Goal: Task Accomplishment & Management: Complete application form

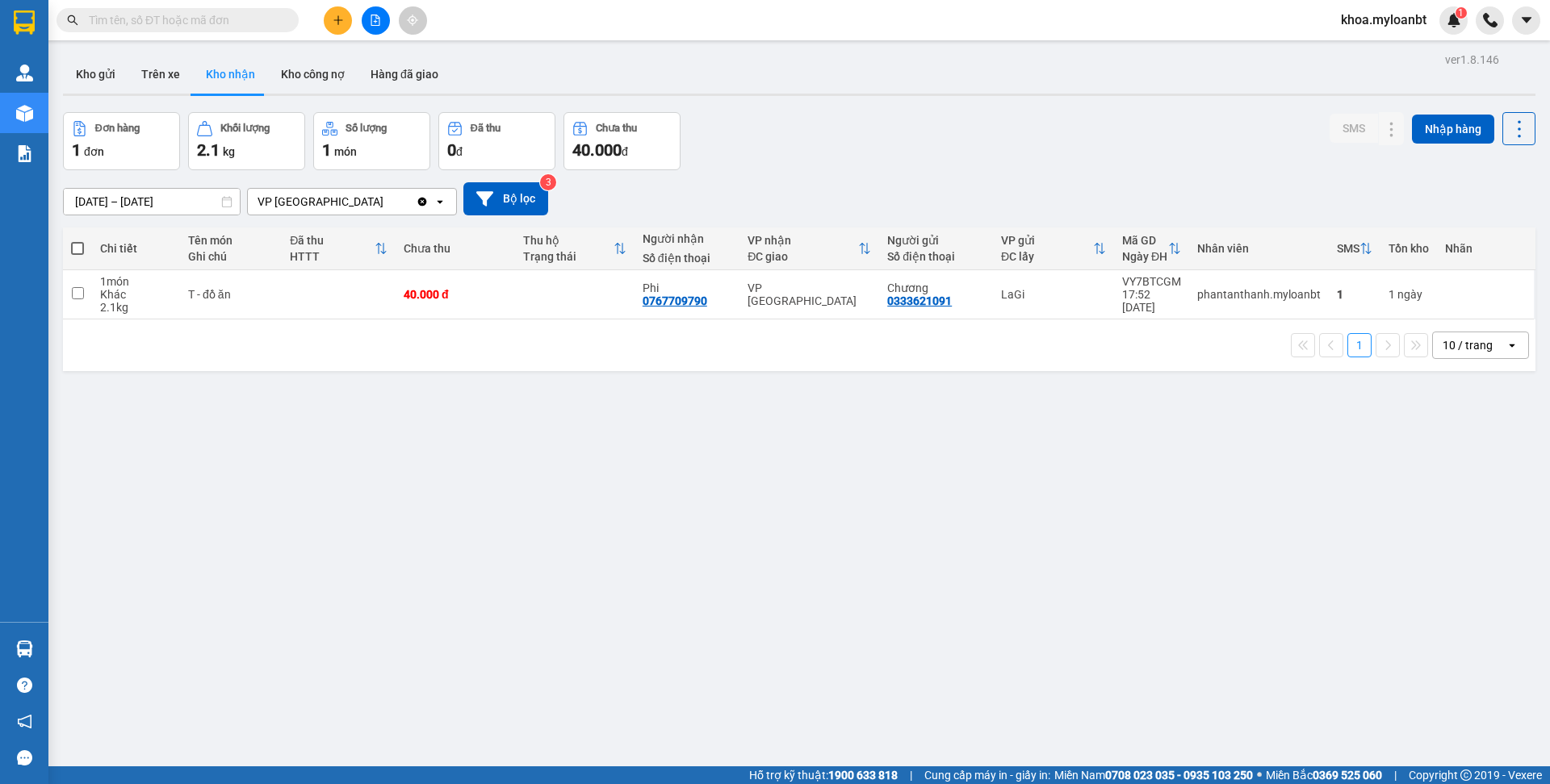
click at [341, 28] on button at bounding box center [337, 21] width 28 height 28
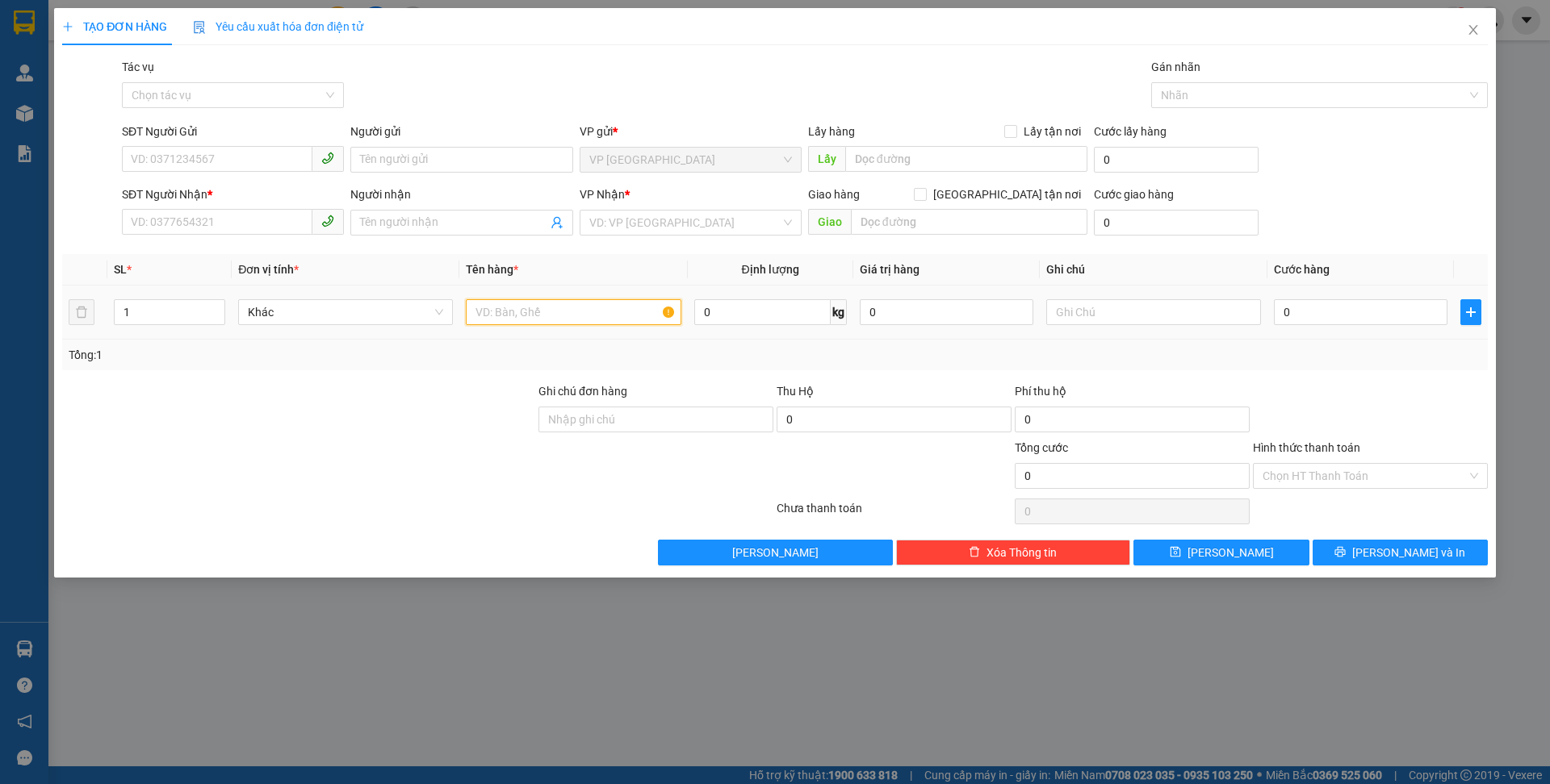
click at [543, 310] on input "text" at bounding box center [573, 312] width 215 height 26
type input "t- trà"
click at [189, 149] on input "SĐT Người Gửi" at bounding box center [217, 159] width 190 height 26
type input "0387527456"
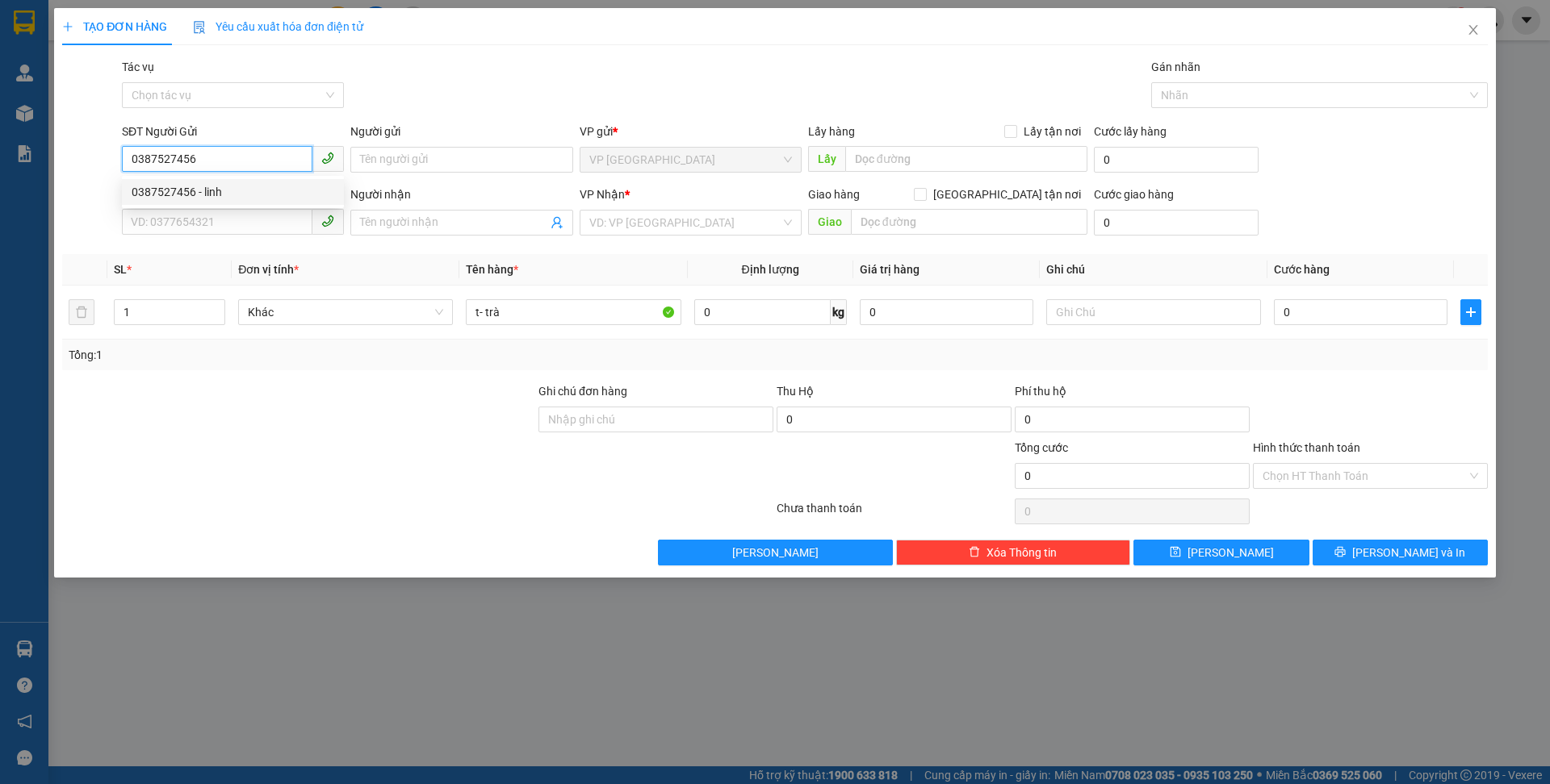
click at [212, 196] on div "0387527456 - linh" at bounding box center [233, 192] width 202 height 18
type input "linh"
type input "0335676400"
type input "Thảo"
type input "0387527456"
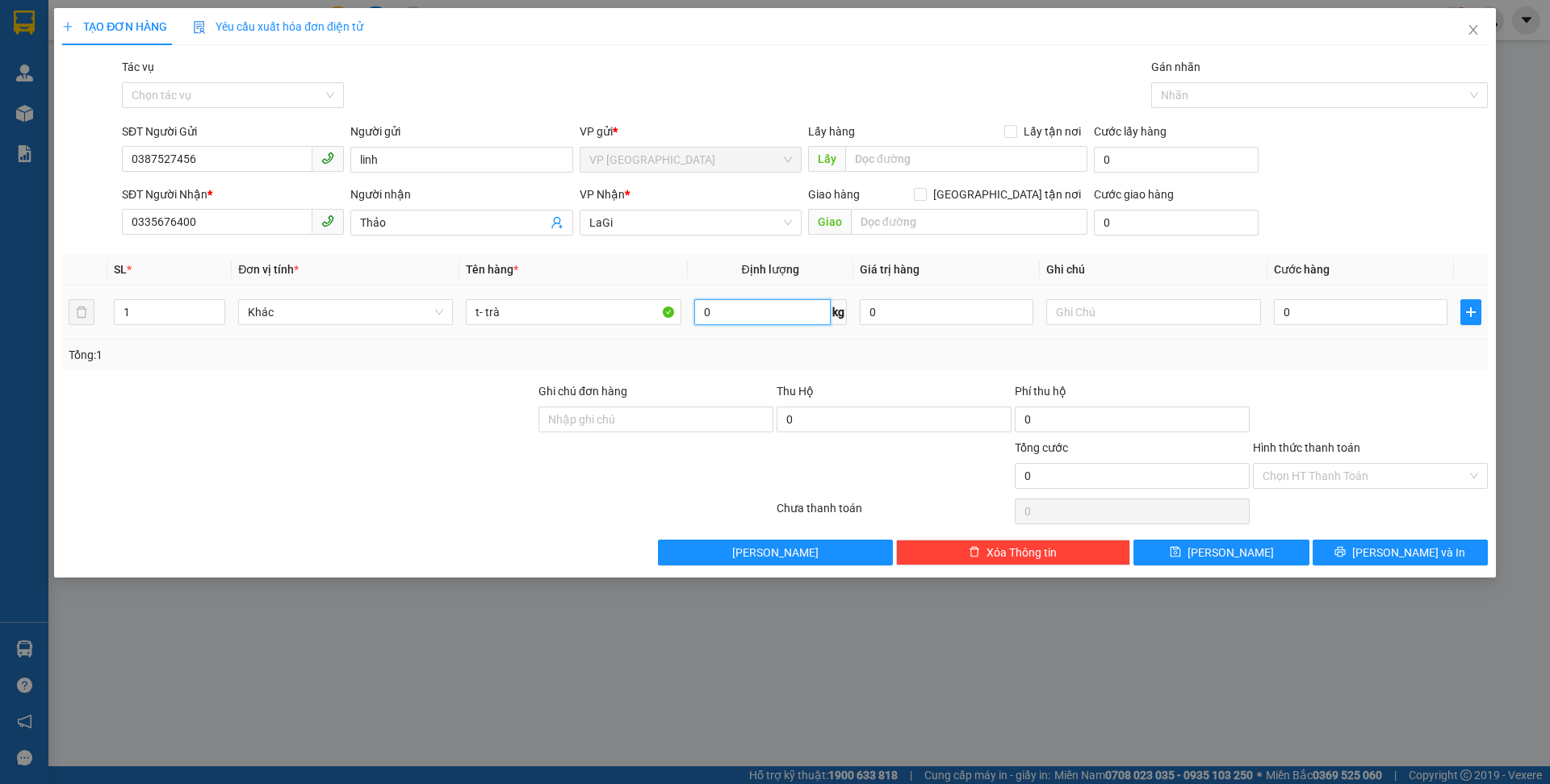
click at [789, 314] on input "0" at bounding box center [763, 312] width 137 height 26
type input "8.3"
click at [1390, 323] on input "0" at bounding box center [1361, 312] width 174 height 26
type input "4"
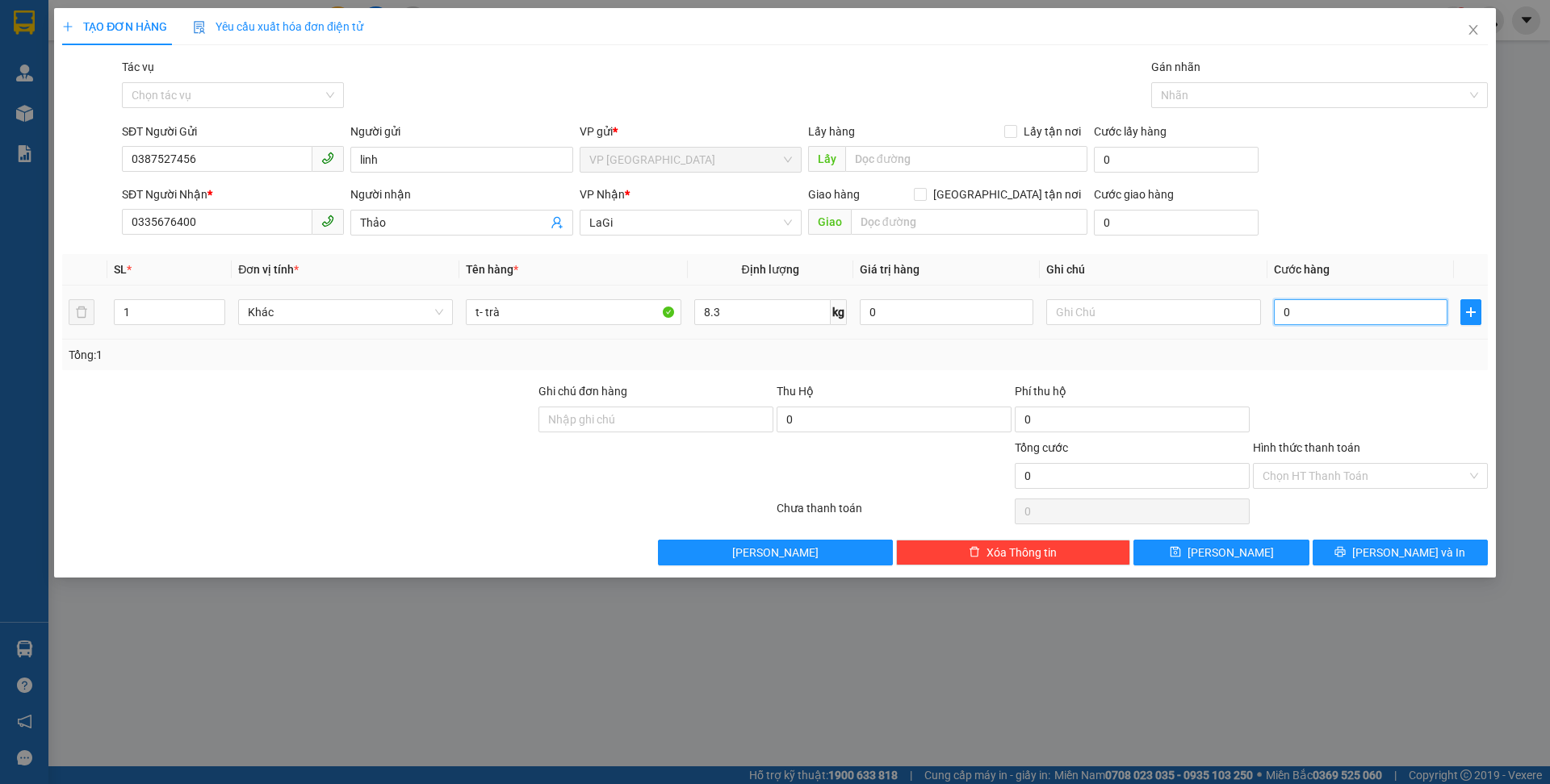
type input "4"
type input "40"
type input "4"
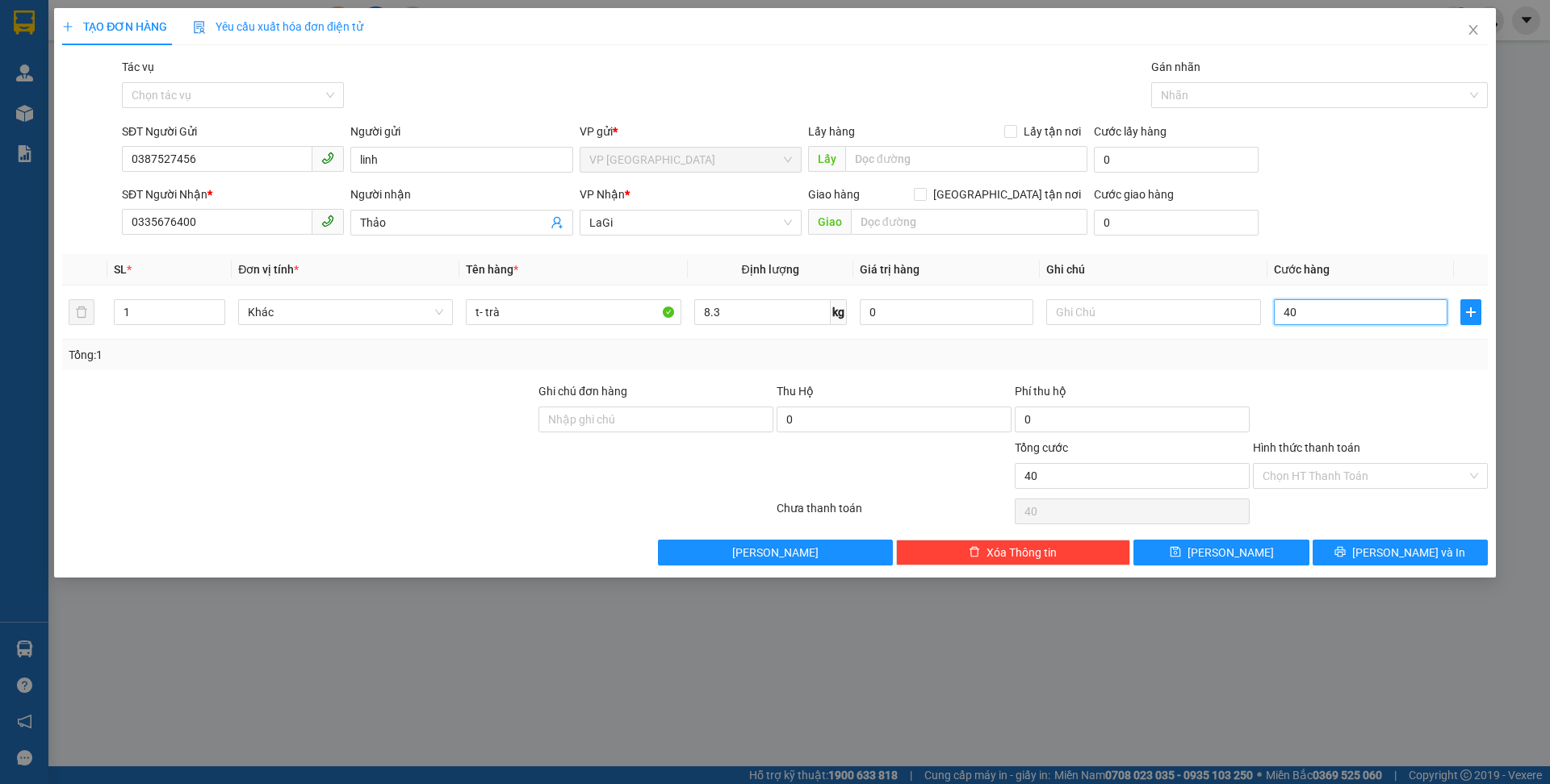
type input "4"
type input "0"
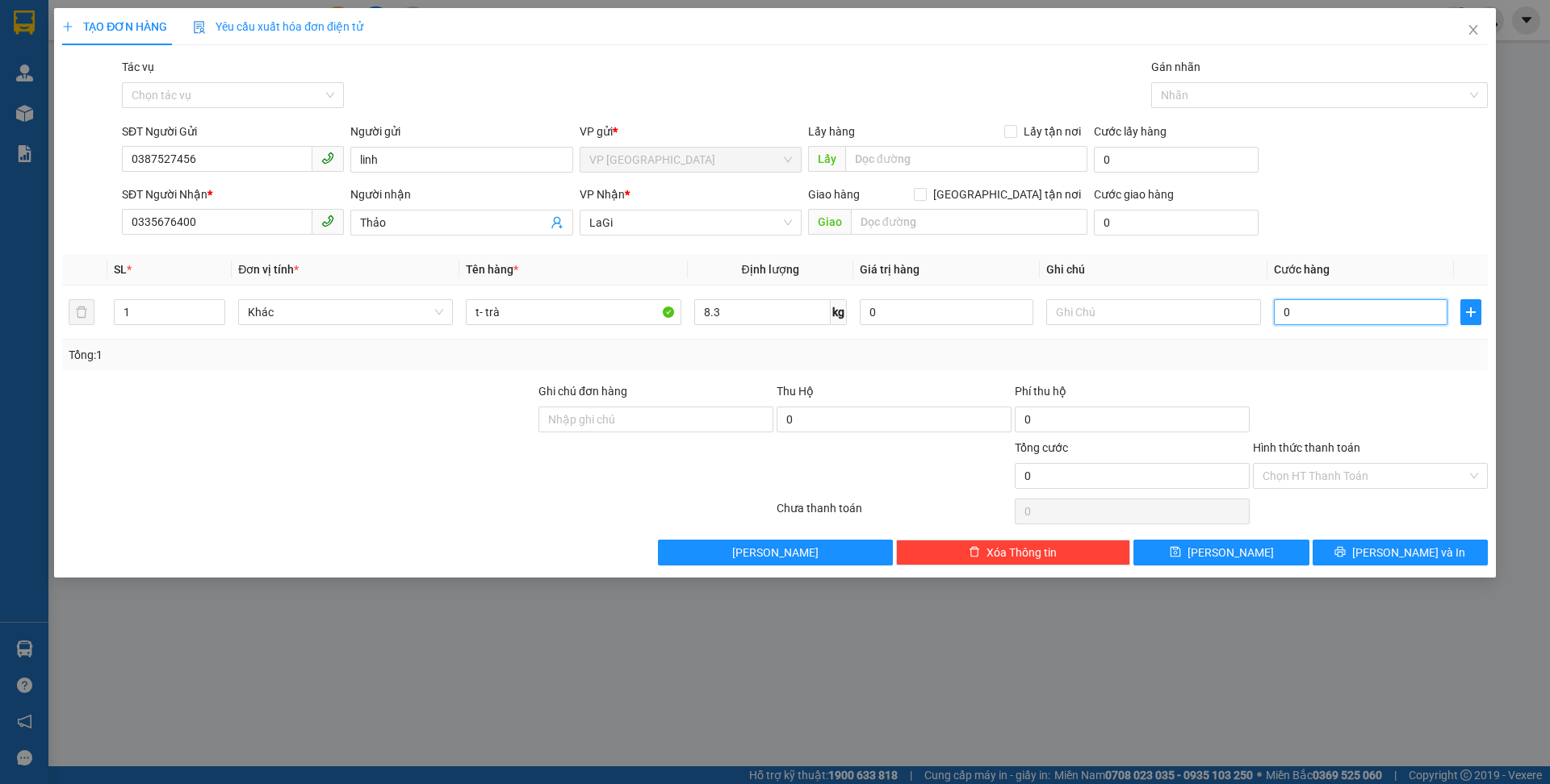
type input "05"
type input "5"
type input "050"
type input "50"
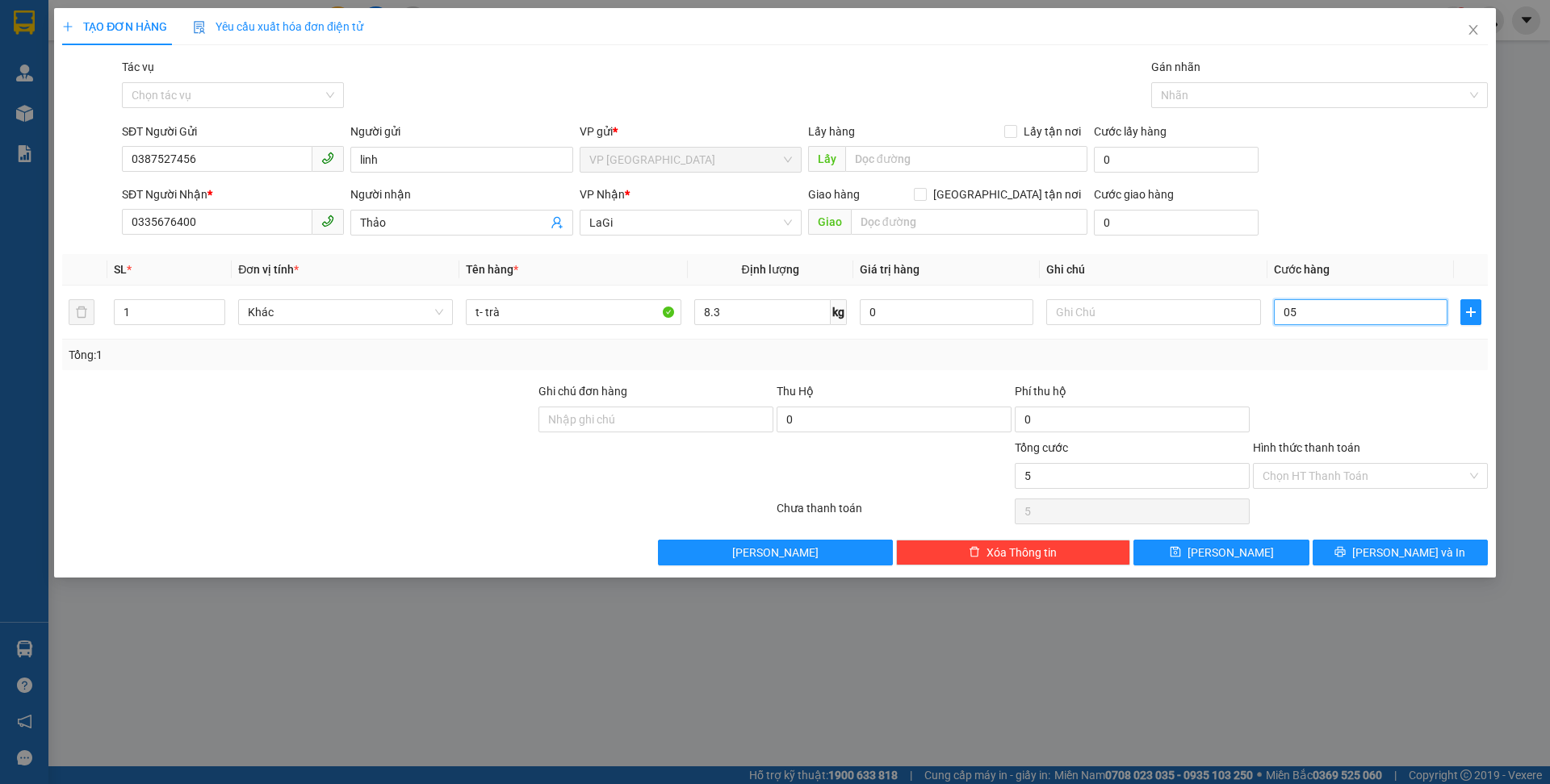
type input "50"
type input "50.000"
click at [1424, 393] on div at bounding box center [1371, 410] width 238 height 56
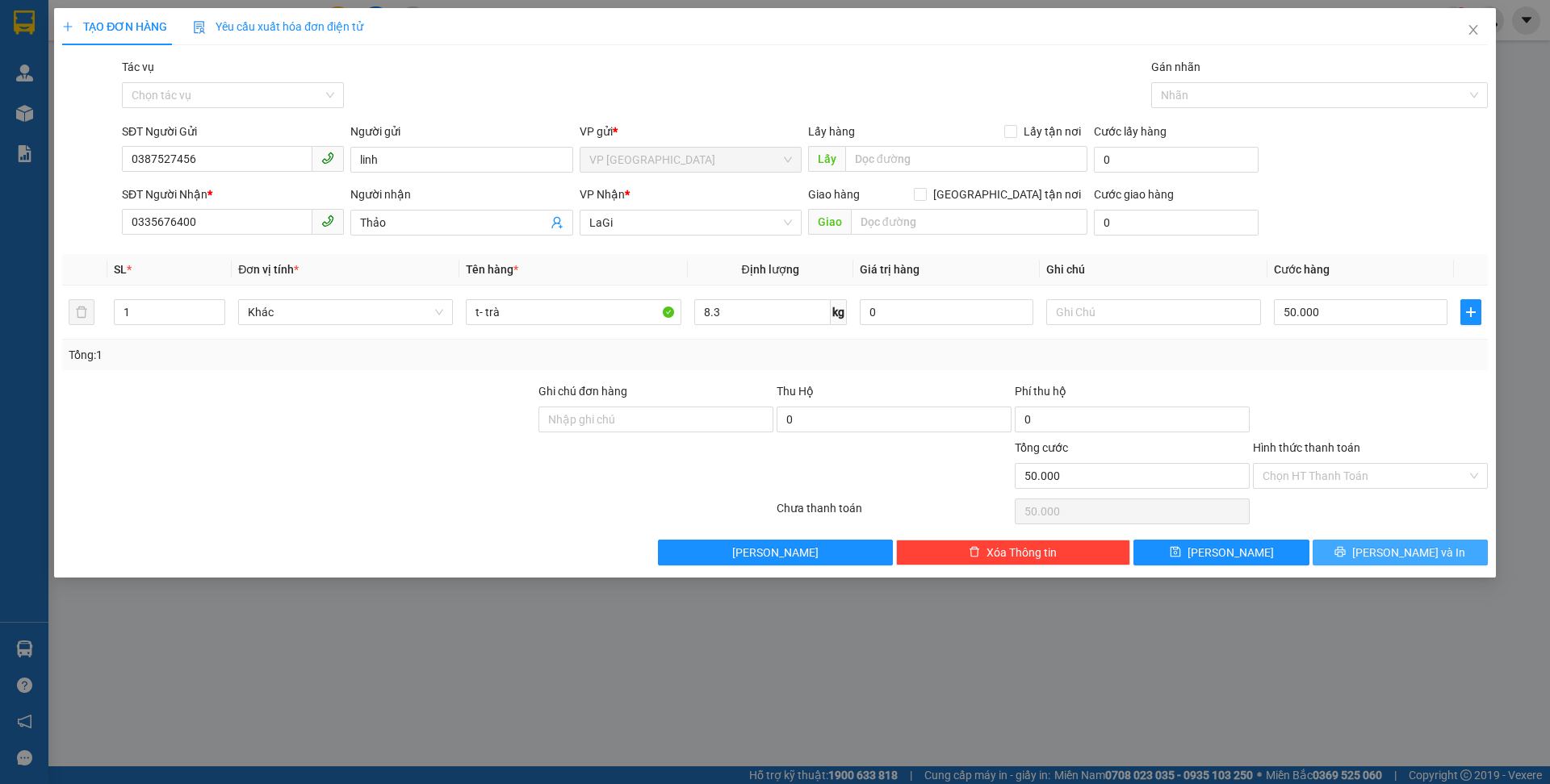
click at [1440, 542] on button "[PERSON_NAME] và In" at bounding box center [1400, 553] width 176 height 26
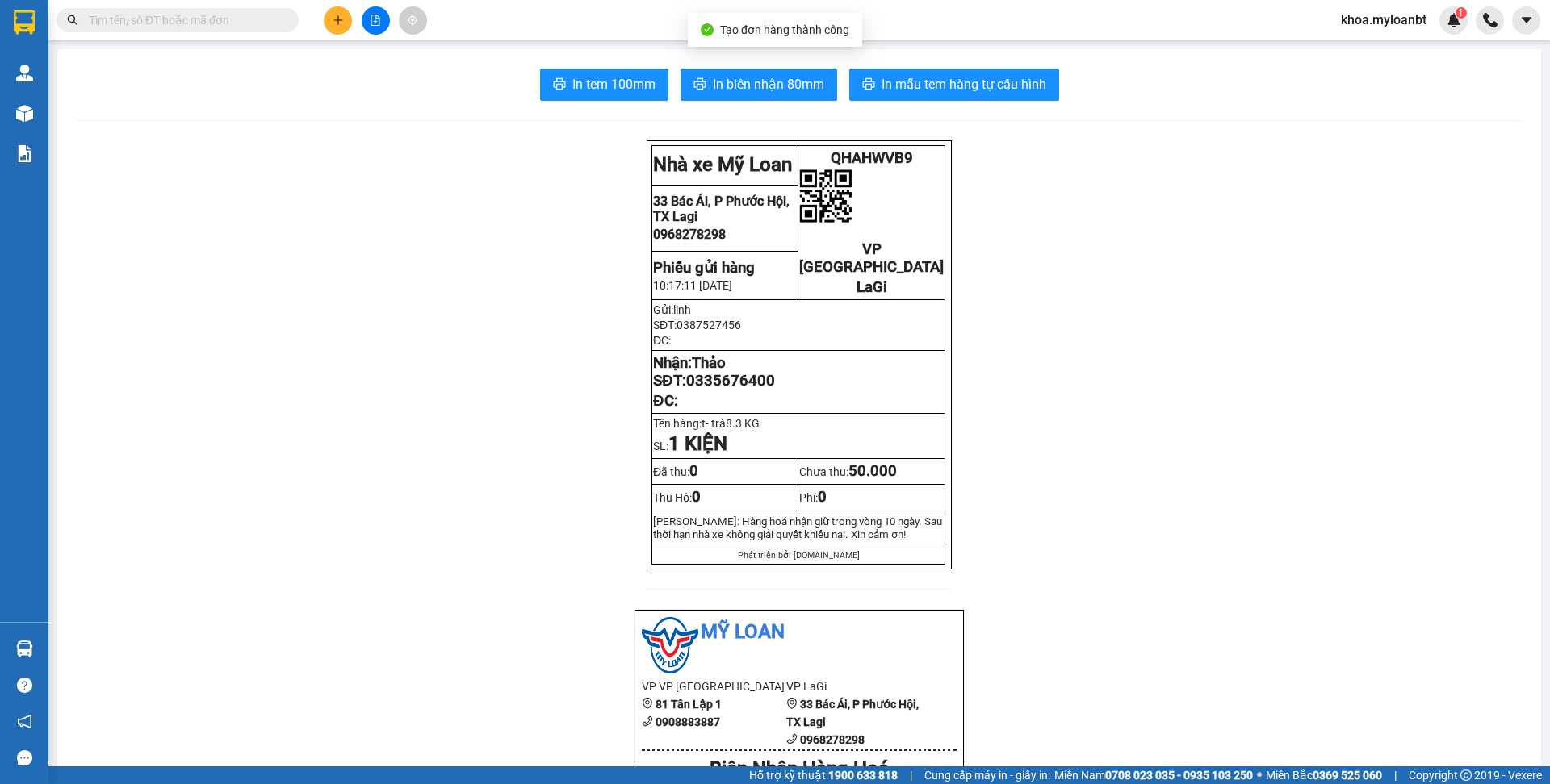
click at [775, 88] on span "In biên nhận 80mm" at bounding box center [769, 84] width 111 height 20
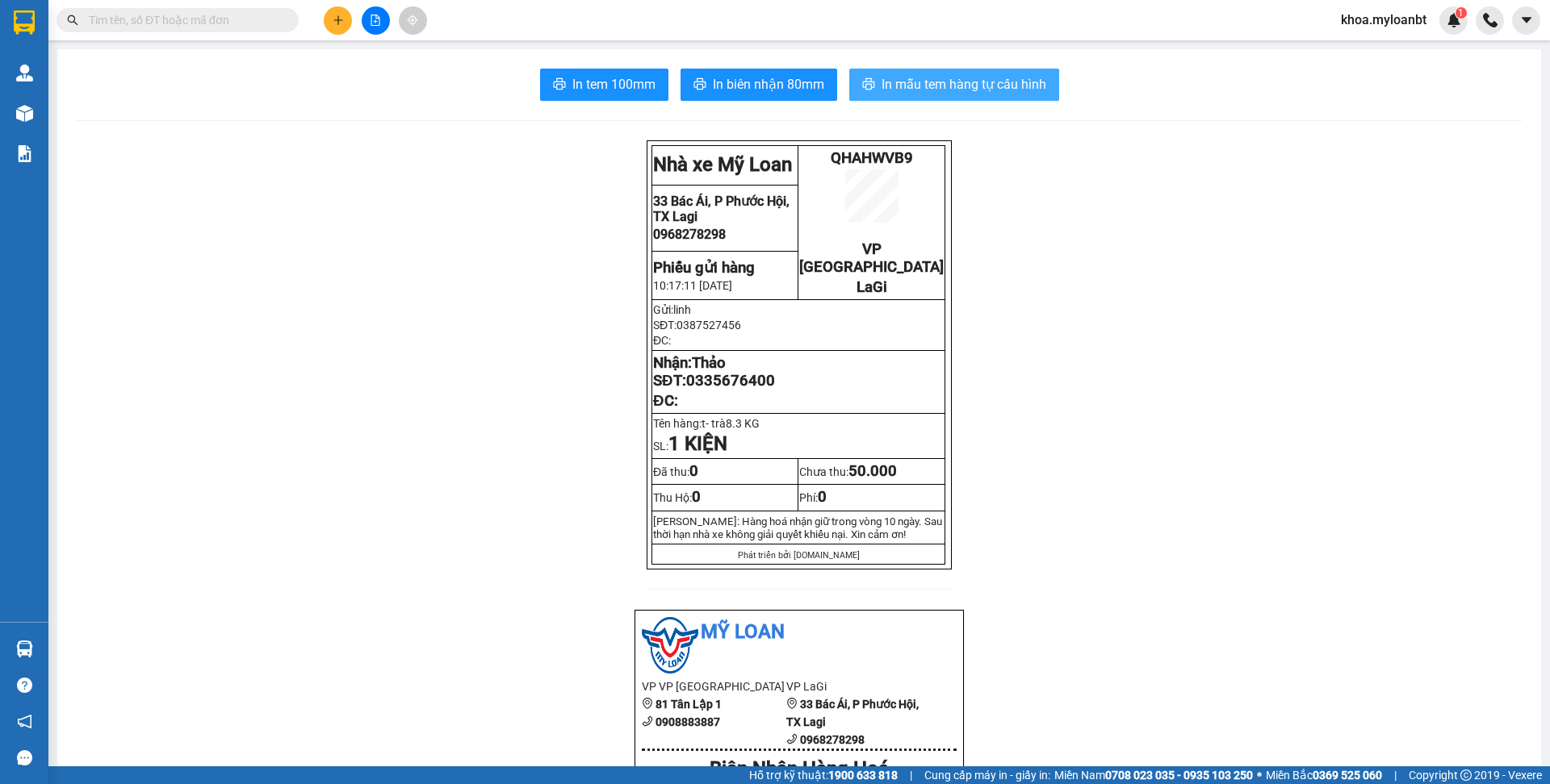
click at [955, 85] on span "In mẫu tem hàng tự cấu hình" at bounding box center [964, 84] width 165 height 20
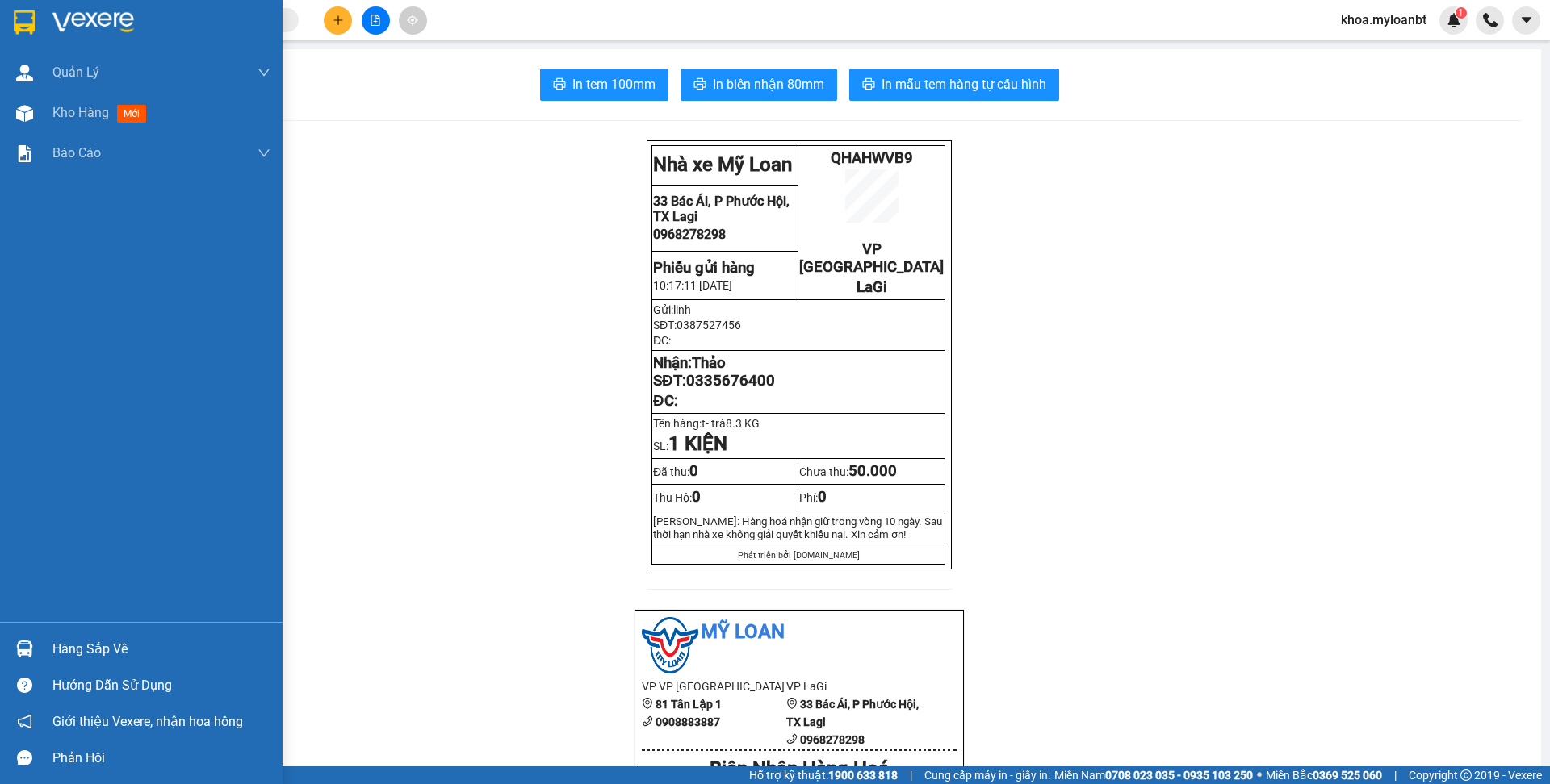
click at [16, 653] on img at bounding box center [24, 648] width 17 height 17
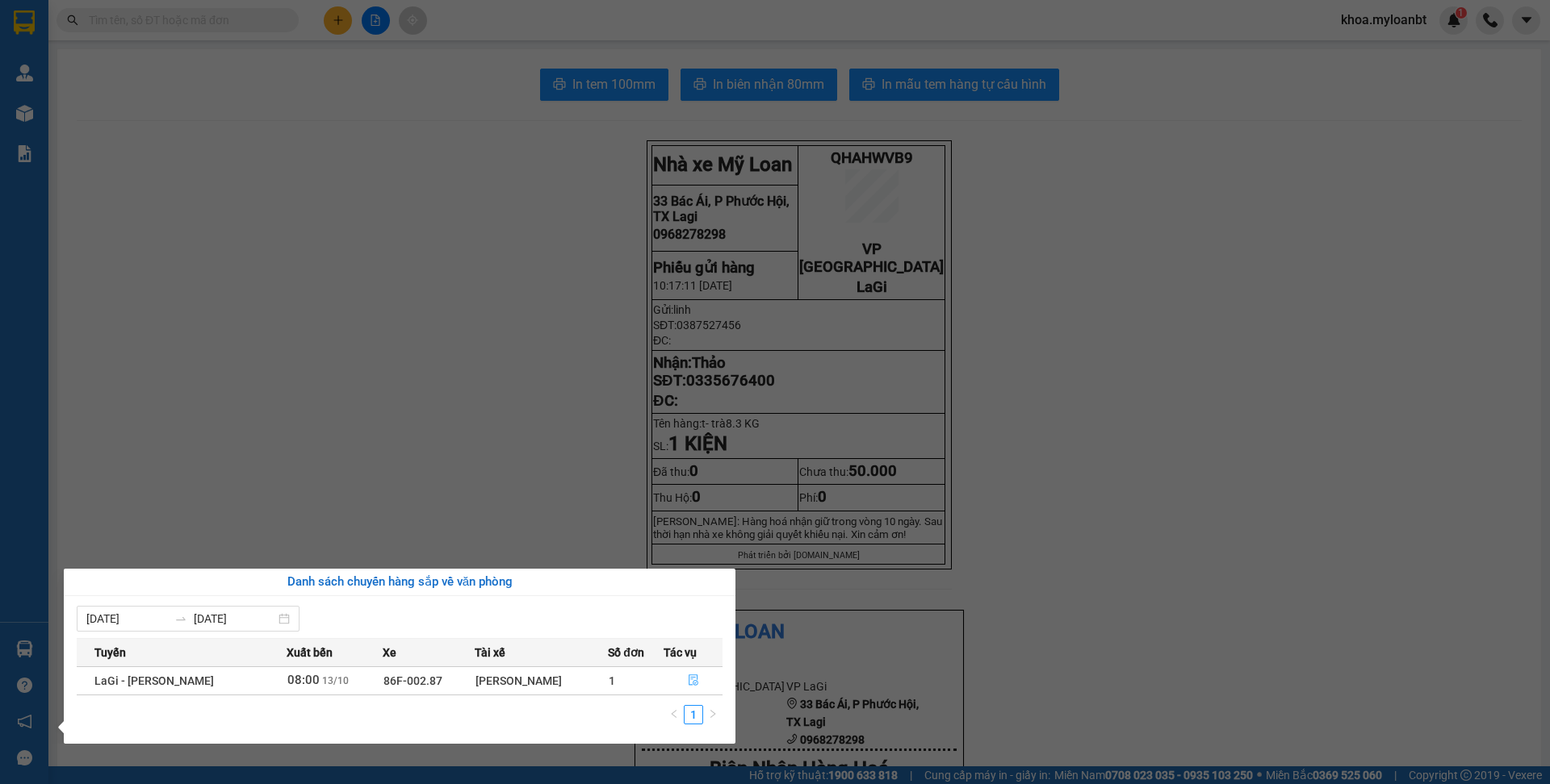
click at [678, 681] on button "button" at bounding box center [693, 681] width 58 height 26
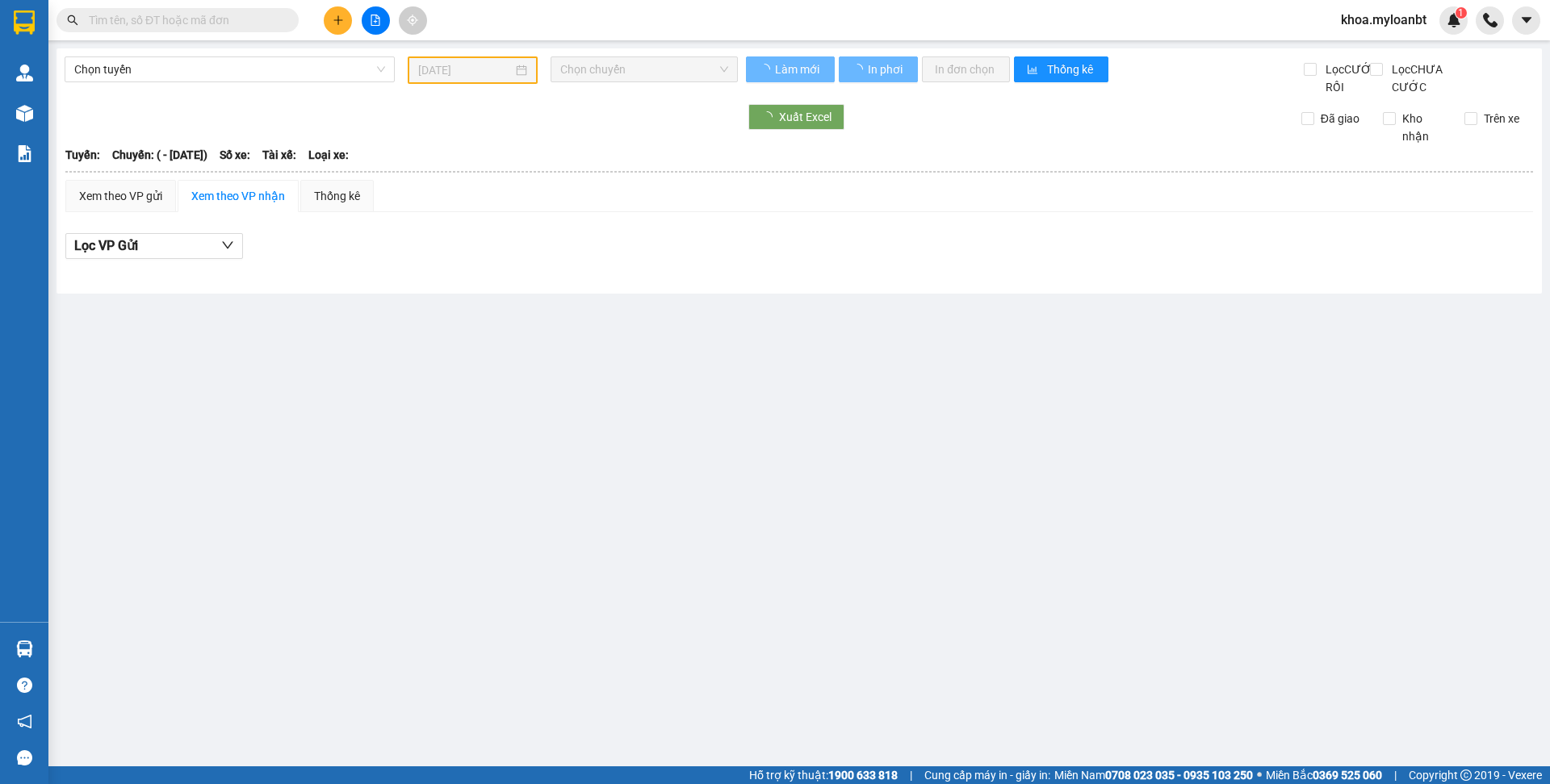
type input "[DATE]"
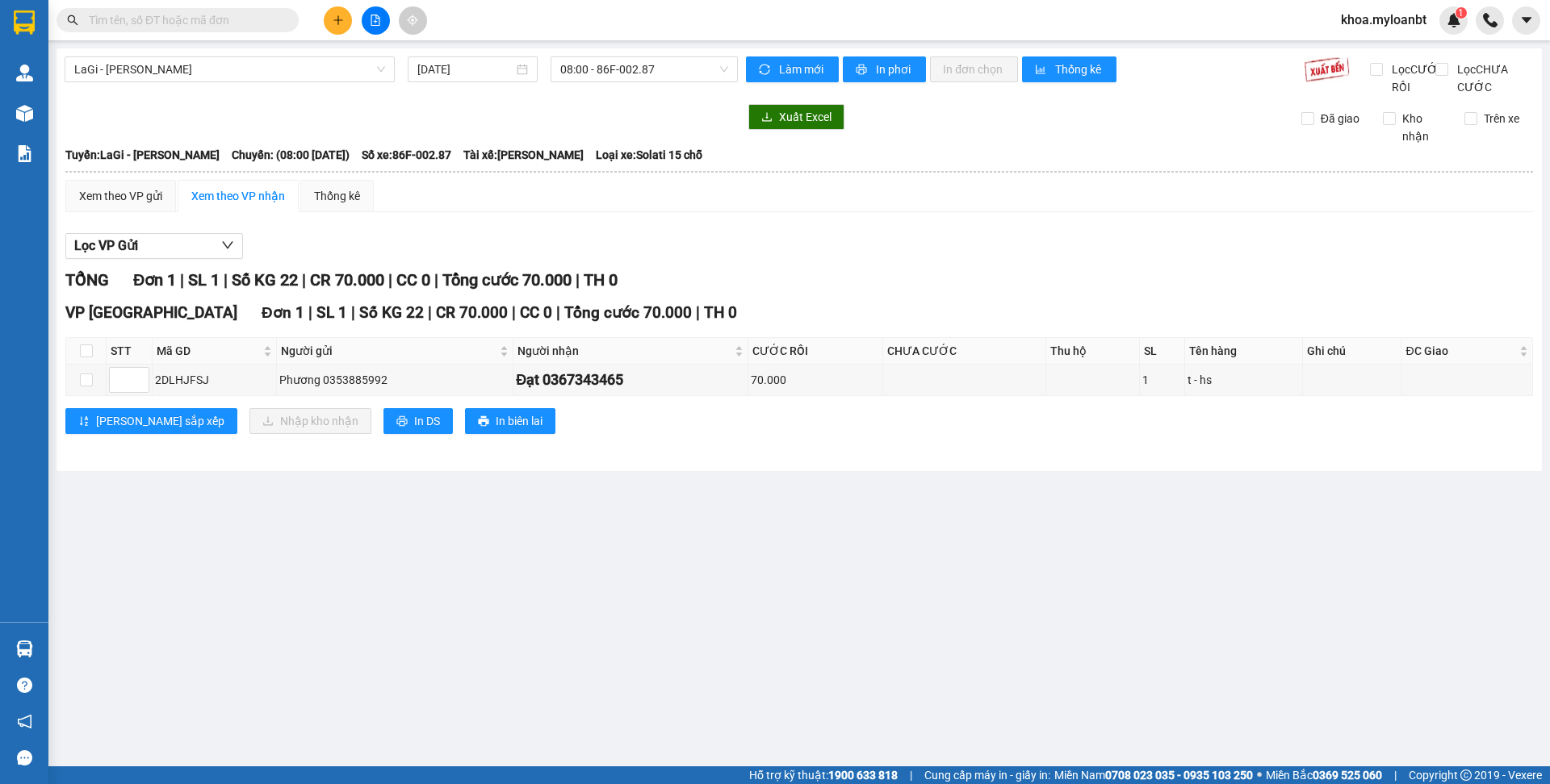
click at [95, 365] on th at bounding box center [86, 351] width 41 height 27
click at [89, 358] on input "checkbox" at bounding box center [86, 351] width 13 height 13
checkbox input "true"
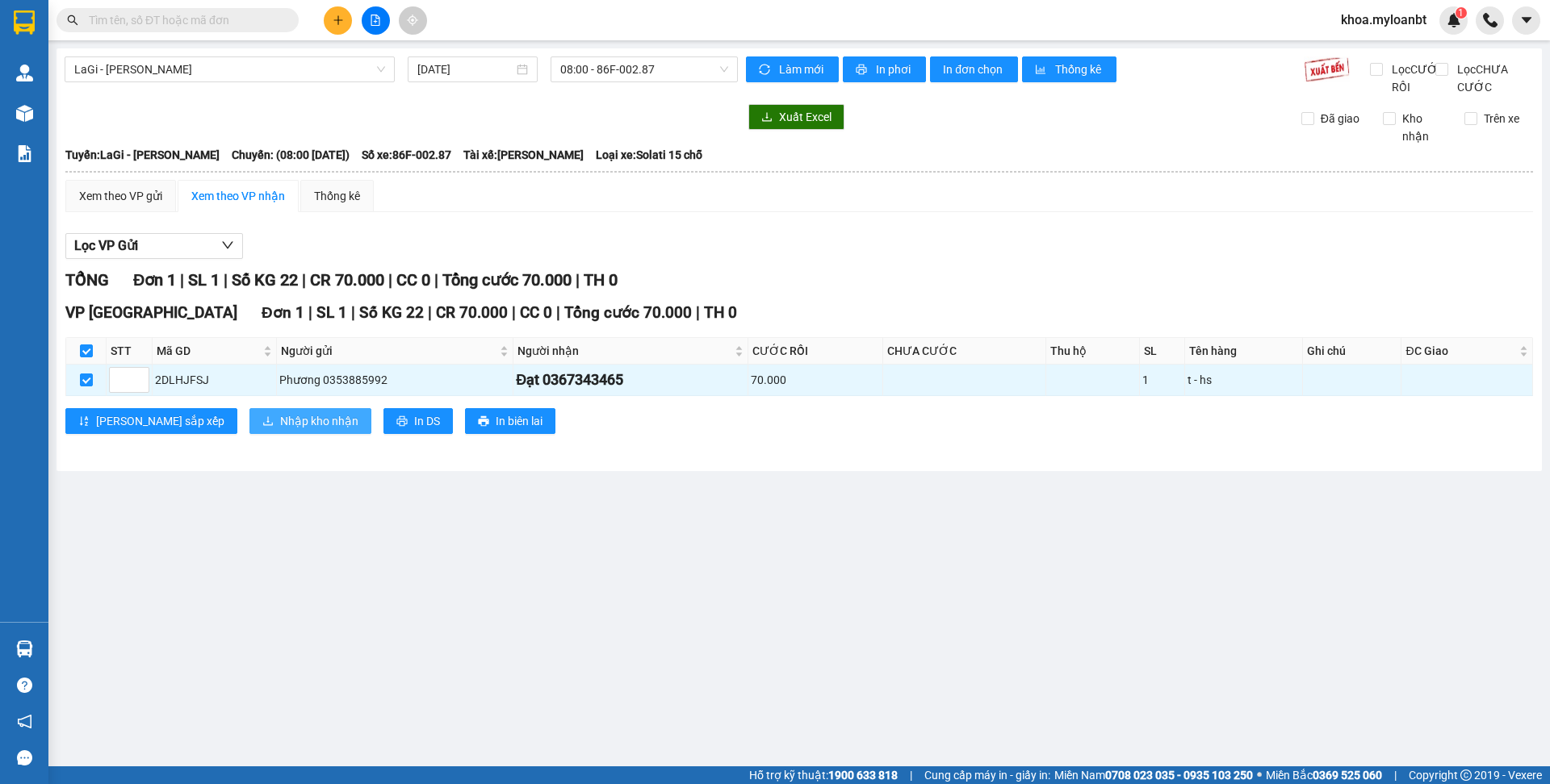
click at [250, 434] on button "Nhập kho nhận" at bounding box center [310, 421] width 122 height 26
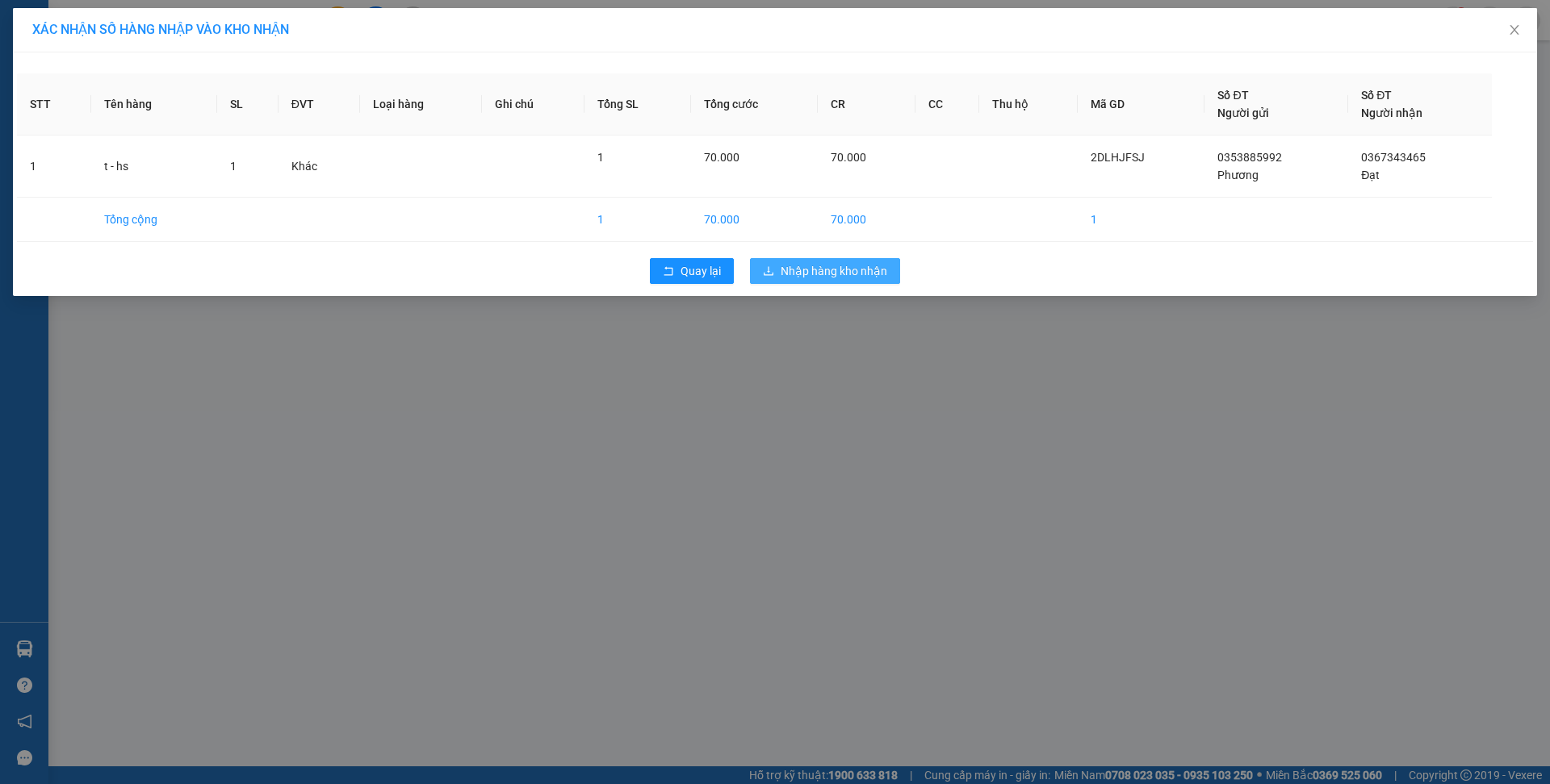
click at [773, 280] on button "Nhập hàng kho nhận" at bounding box center [824, 272] width 150 height 26
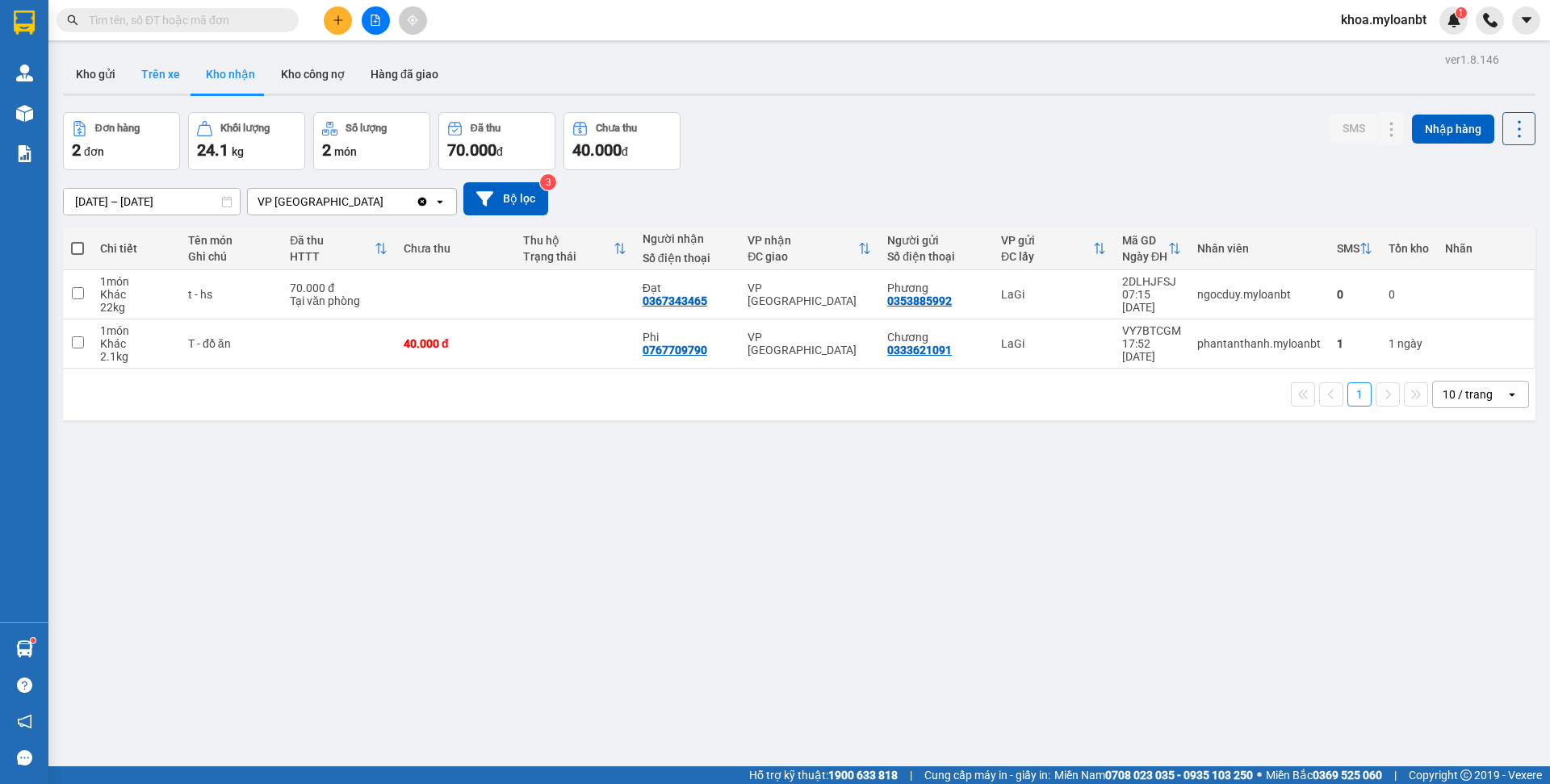
click at [128, 80] on button "Trên xe" at bounding box center [160, 73] width 64 height 39
type input "[DATE] – [DATE]"
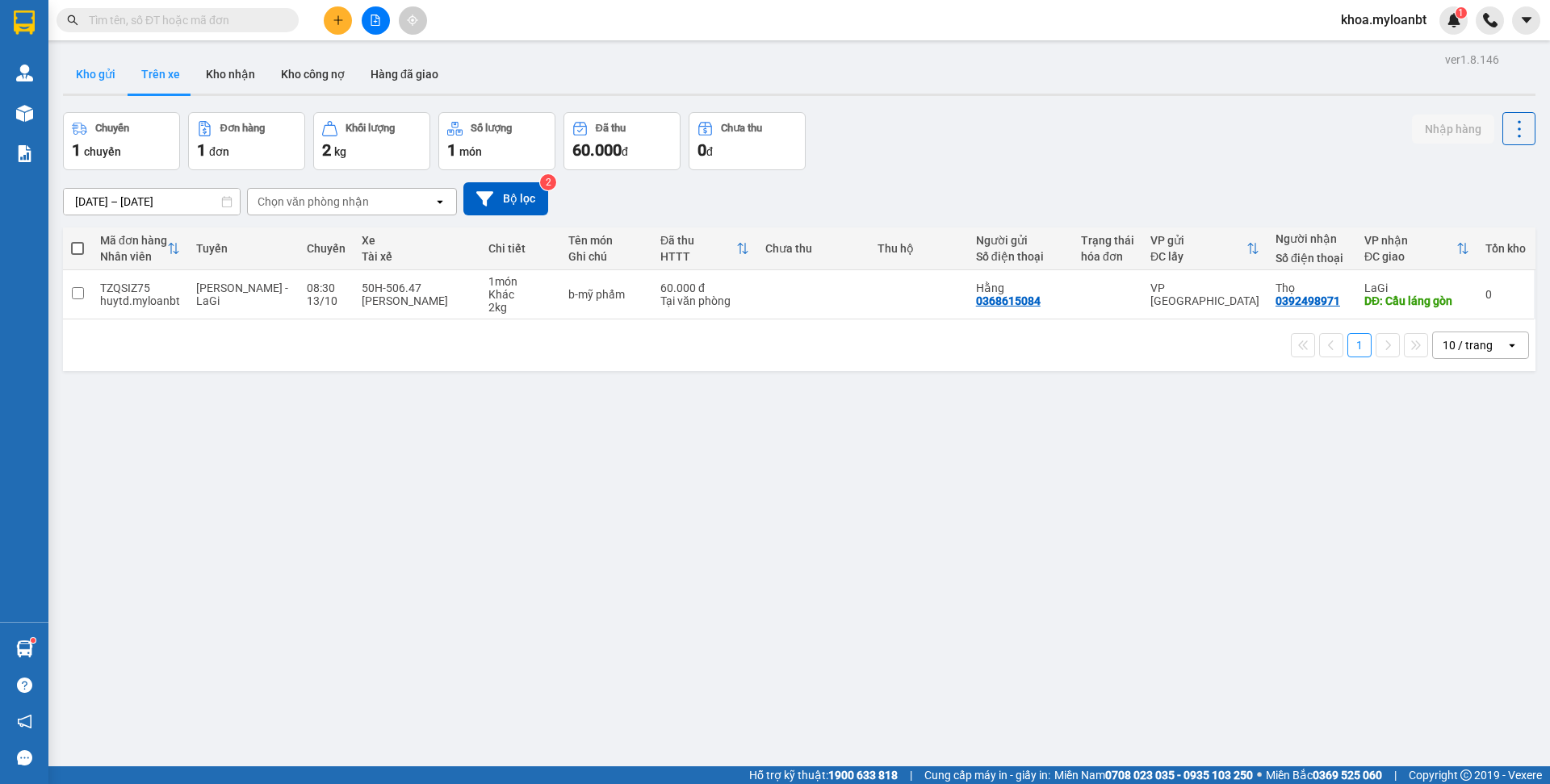
click at [103, 80] on button "Kho gửi" at bounding box center [96, 73] width 65 height 39
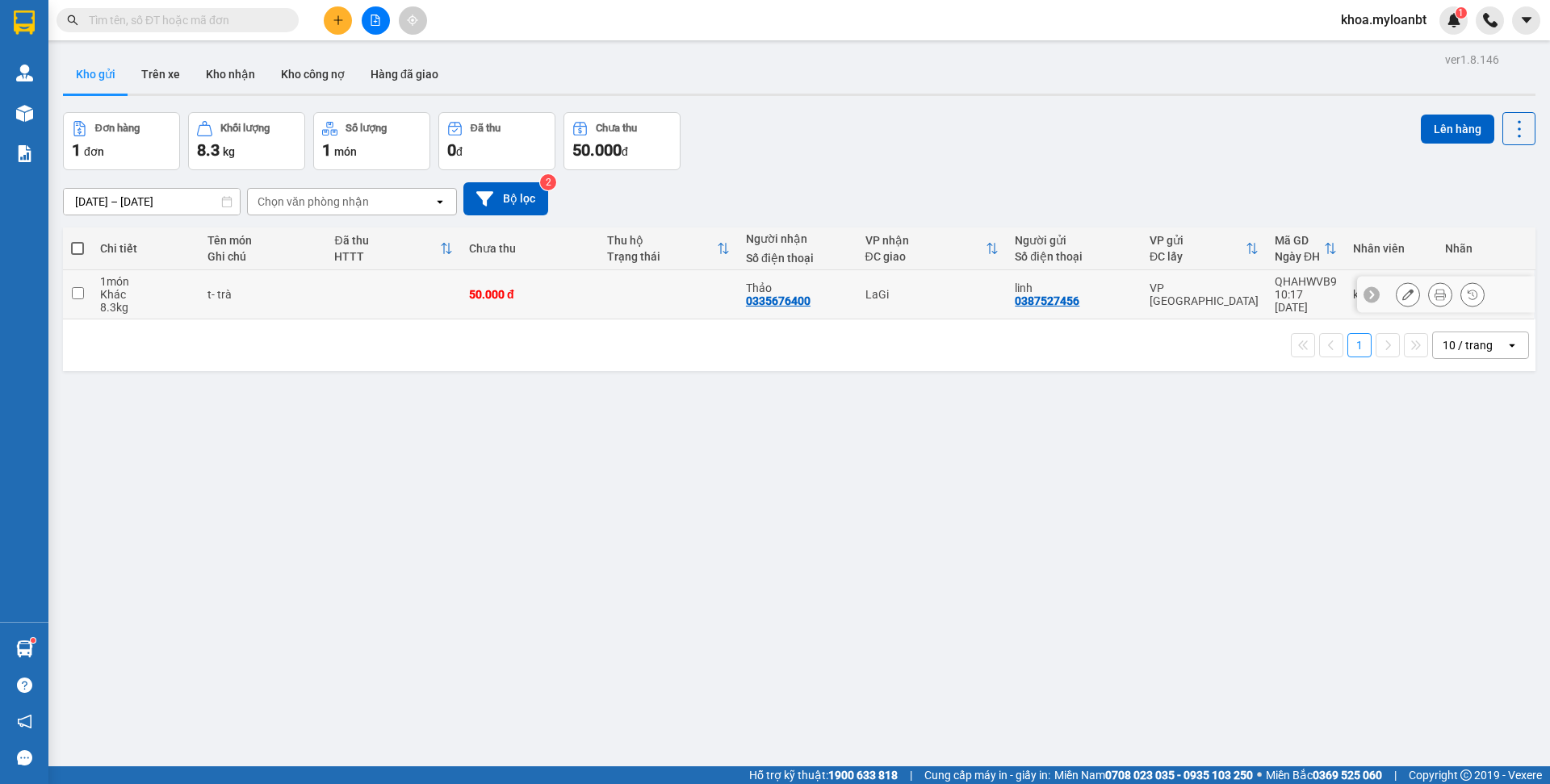
click at [1153, 294] on div "VP [GEOGRAPHIC_DATA]" at bounding box center [1204, 294] width 109 height 26
checkbox input "true"
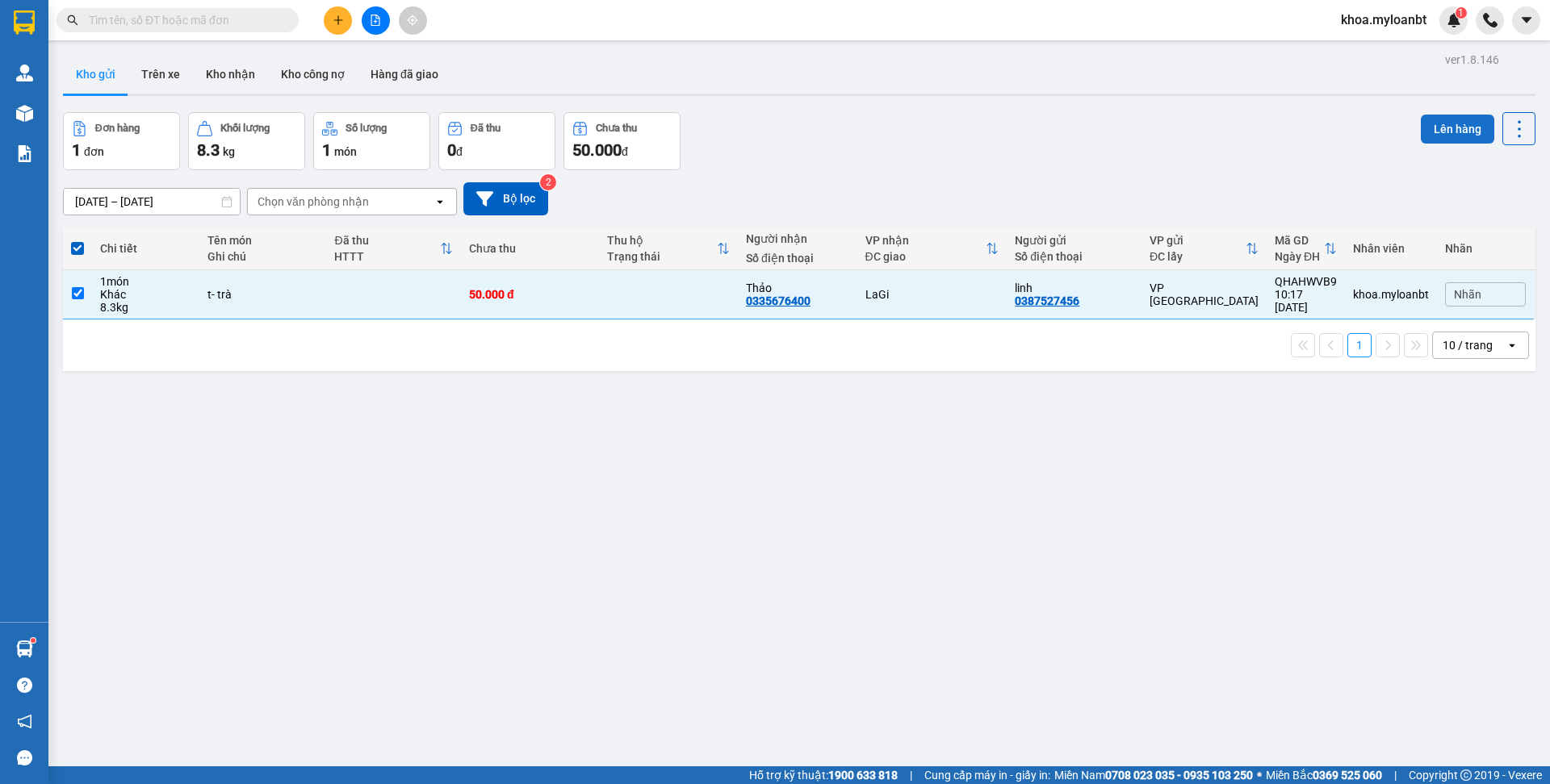
click at [1424, 121] on button "Lên hàng" at bounding box center [1458, 129] width 73 height 29
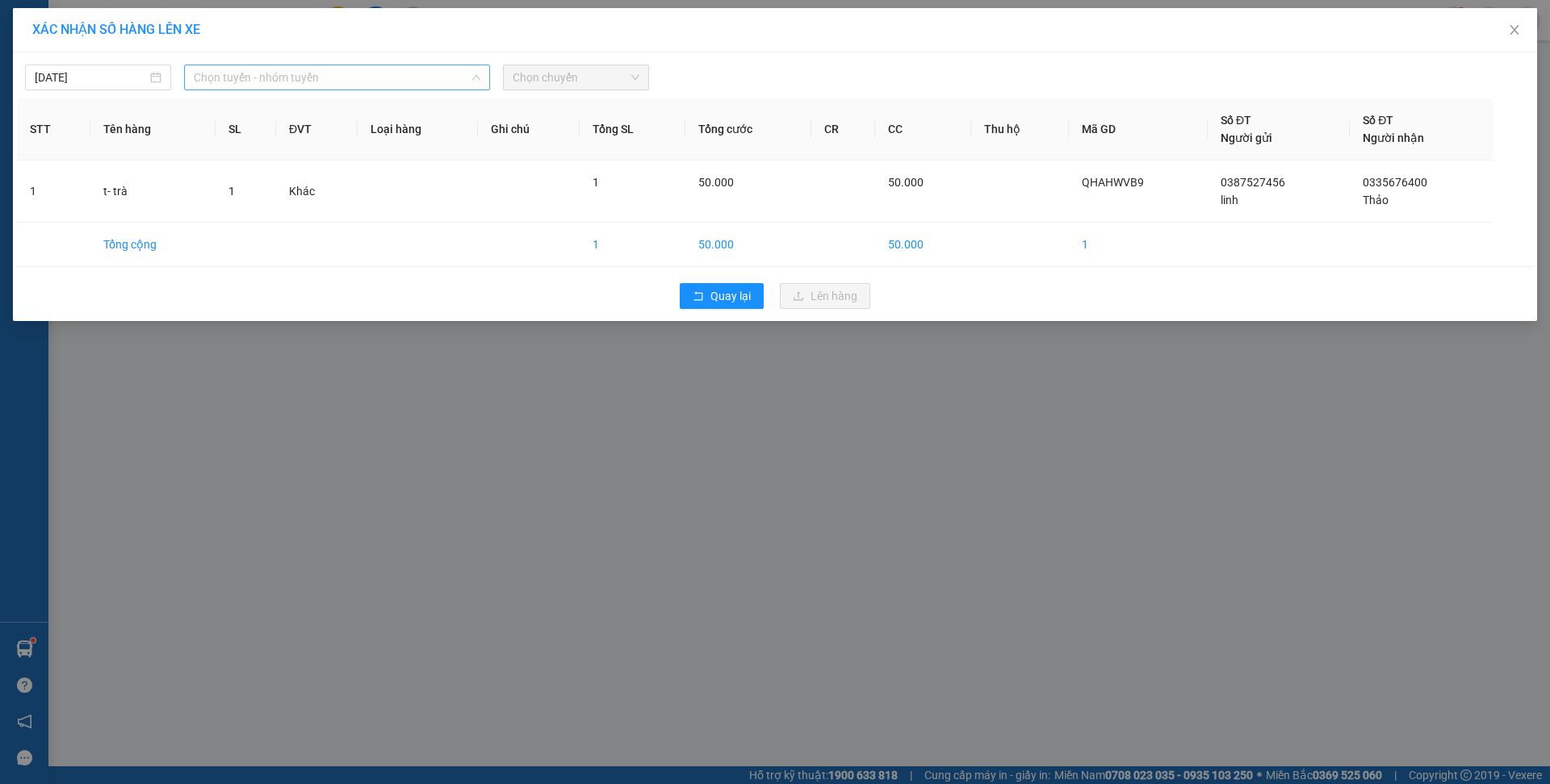
click at [220, 71] on span "Chọn tuyến - nhóm tuyến" at bounding box center [336, 77] width 287 height 24
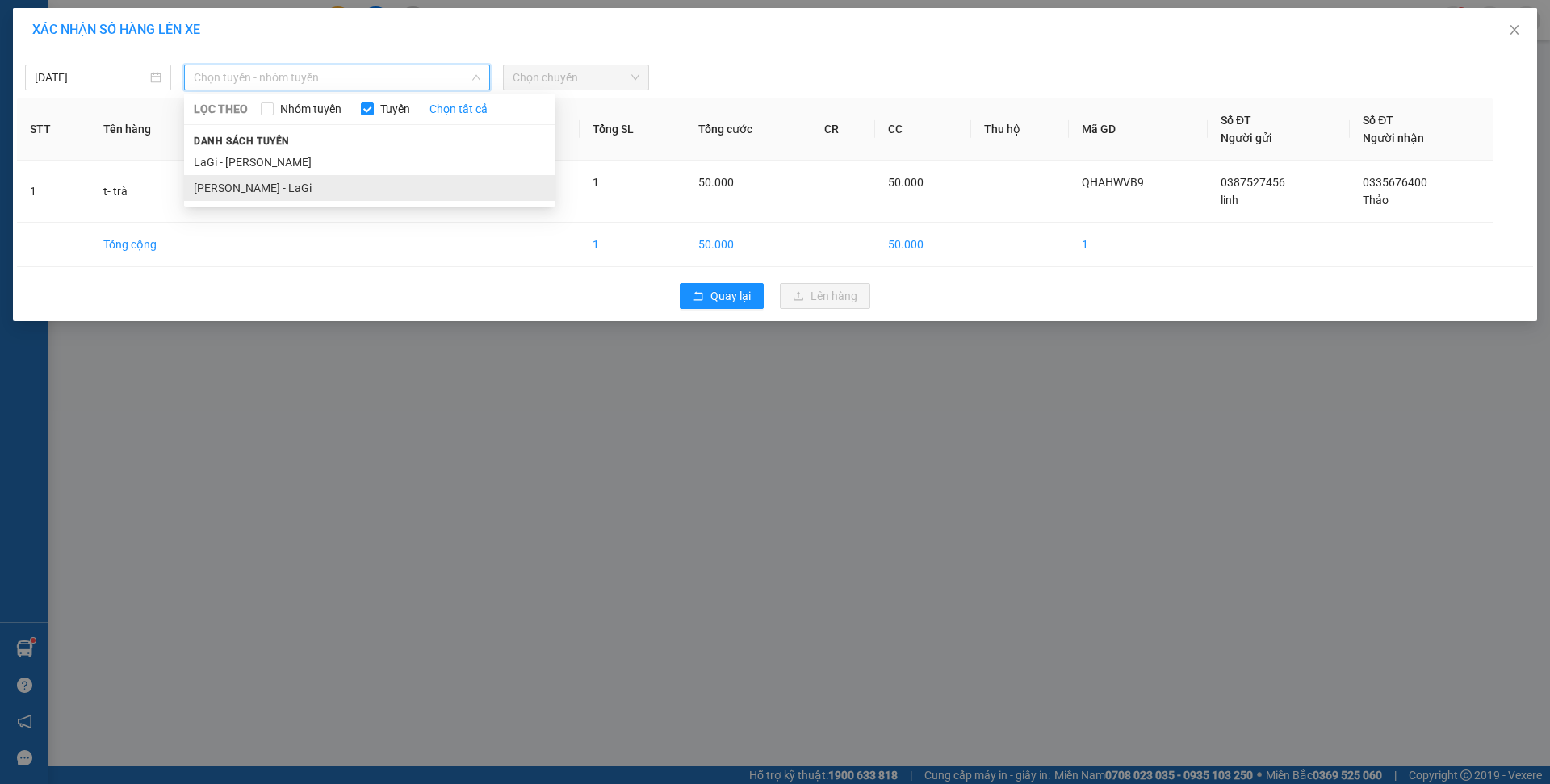
click at [214, 177] on li "[PERSON_NAME] - LaGi" at bounding box center [370, 188] width 372 height 26
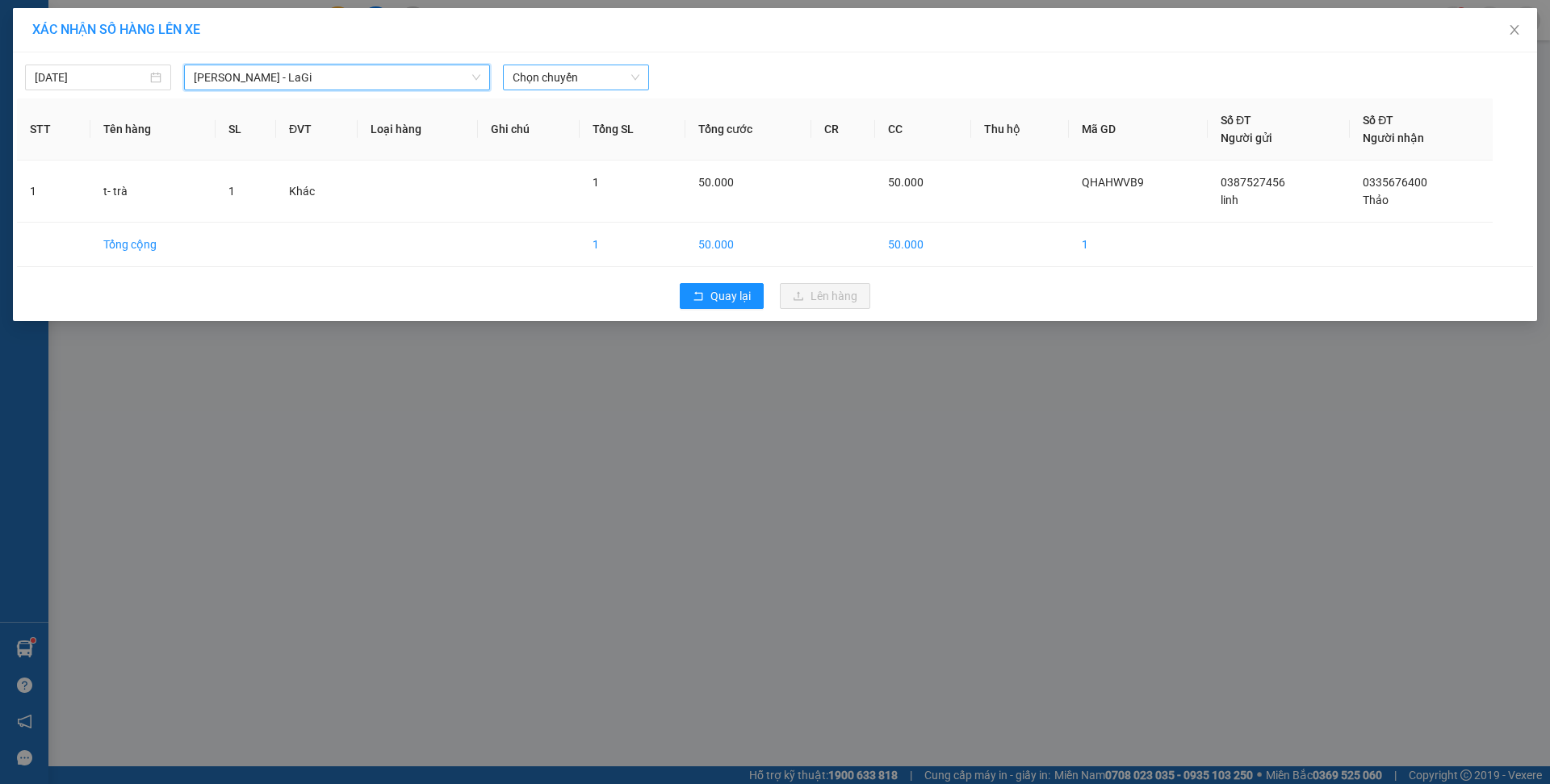
click at [625, 79] on span "Chọn chuyến" at bounding box center [576, 77] width 127 height 24
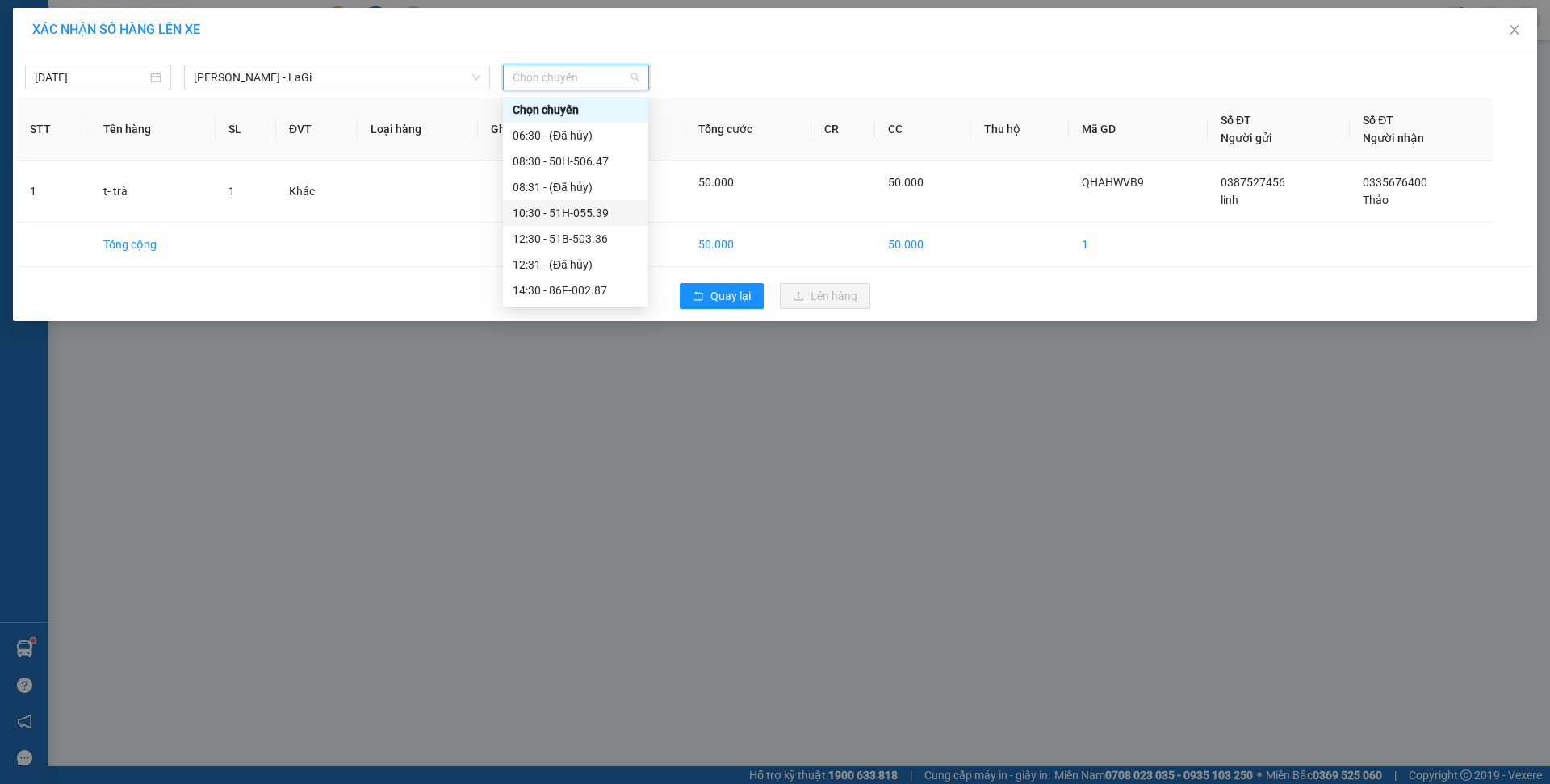
click at [593, 213] on div "10:30 - 51H-055.39" at bounding box center [575, 213] width 126 height 18
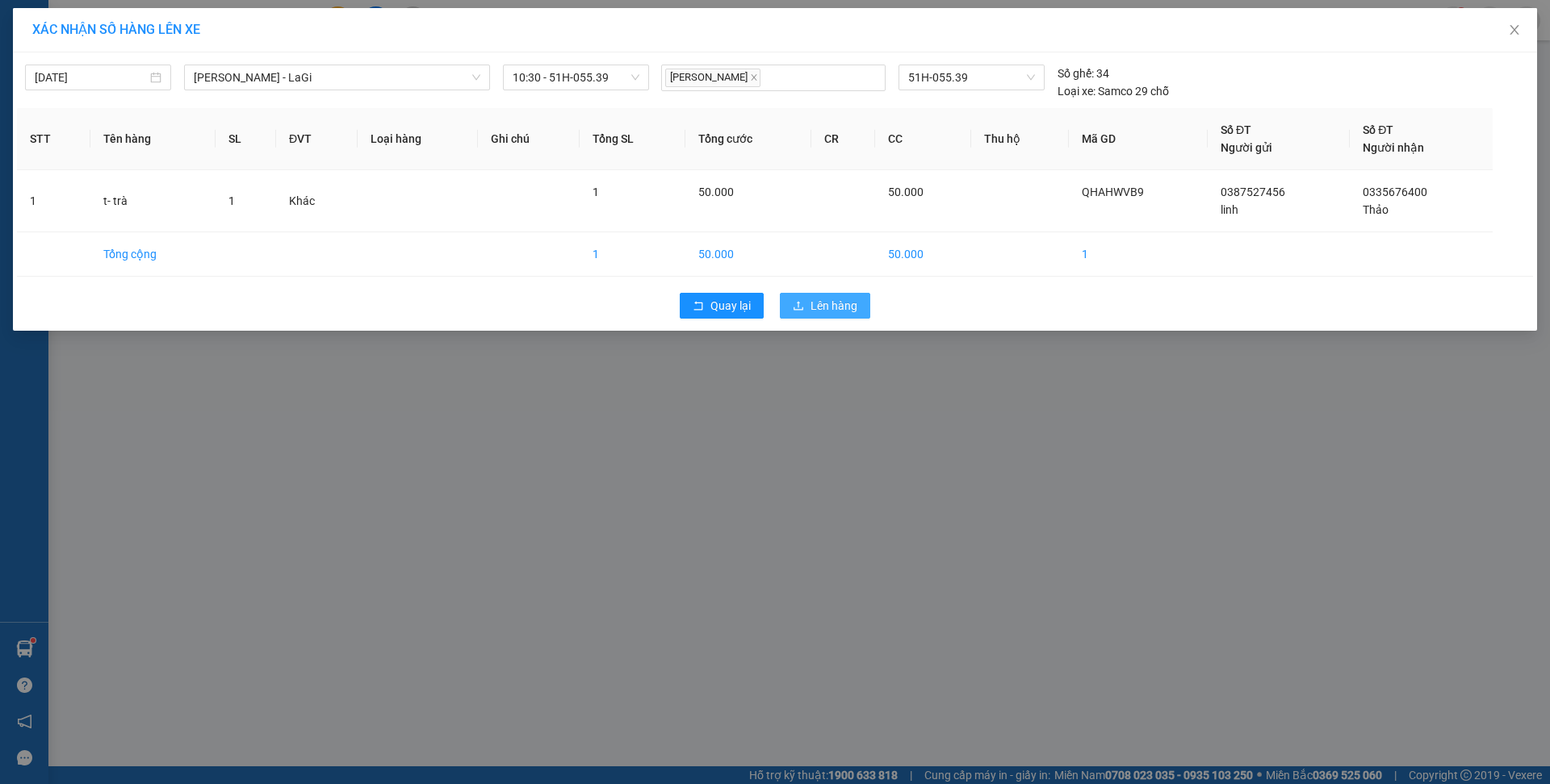
click at [794, 302] on icon "upload" at bounding box center [798, 305] width 11 height 11
